Goal: Check status: Check status

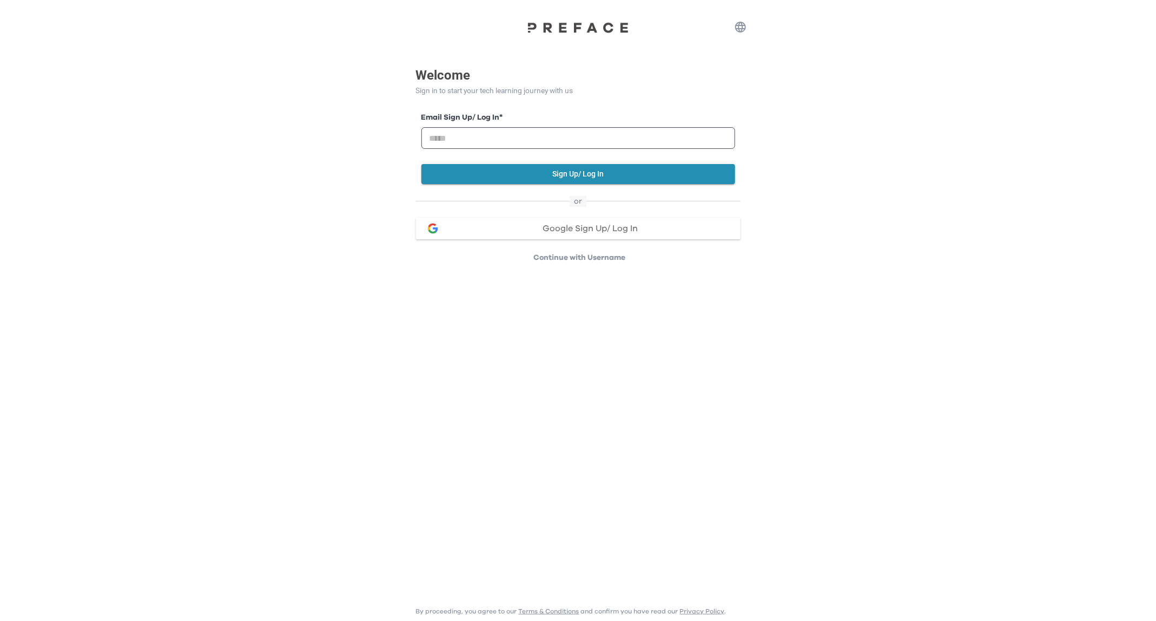
click at [563, 235] on button "Google Sign Up/ Log In" at bounding box center [578, 229] width 325 height 22
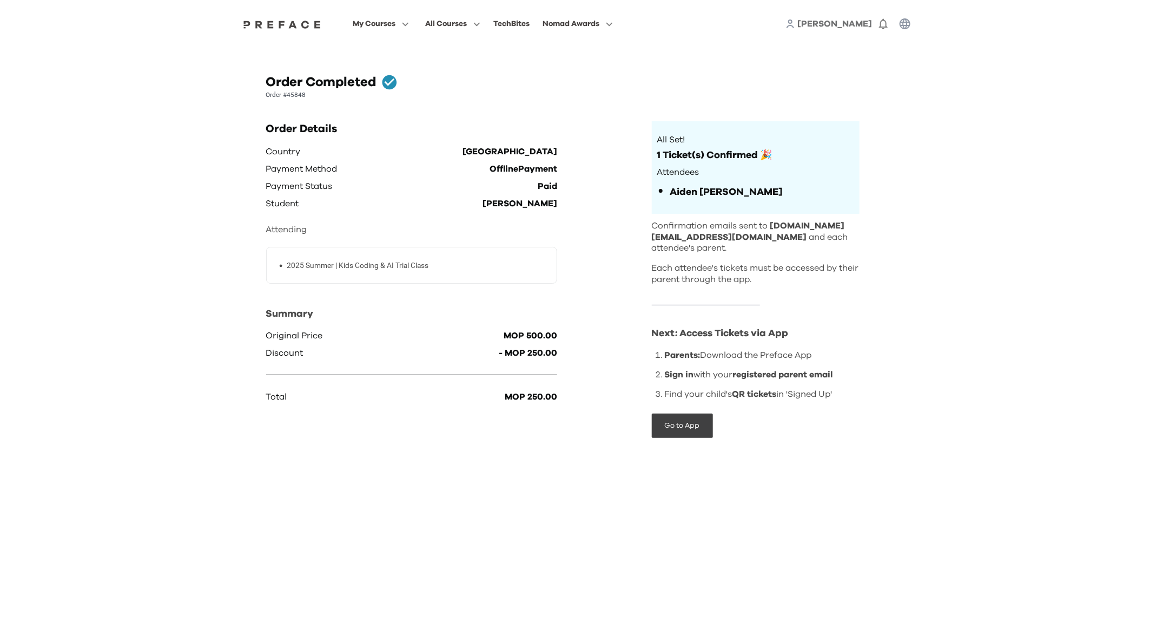
click at [56, 144] on div "My Courses All Courses TechBites Nomad Awards [PERSON_NAME] 0 Order Completed O…" at bounding box center [578, 240] width 1156 height 481
drag, startPoint x: 874, startPoint y: 228, endPoint x: 772, endPoint y: 231, distance: 102.8
click at [772, 231] on div "Order Details Country Macau Payment Method OfflinePayment Payment Status Paid S…" at bounding box center [578, 288] width 624 height 334
copy span "[DOMAIN_NAME][EMAIL_ADDRESS][DOMAIN_NAME]"
